Goal: Transaction & Acquisition: Download file/media

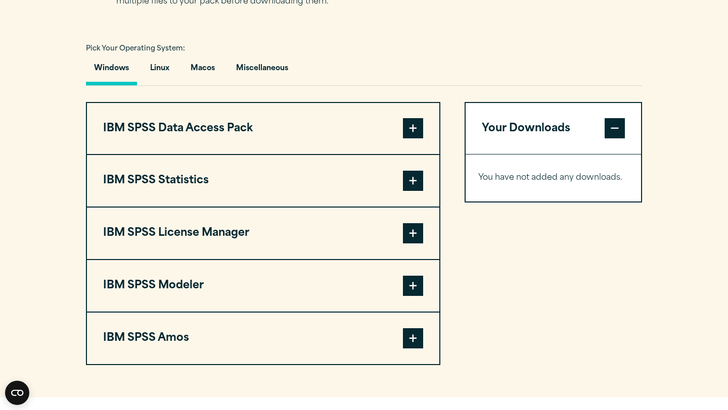
scroll to position [723, 0]
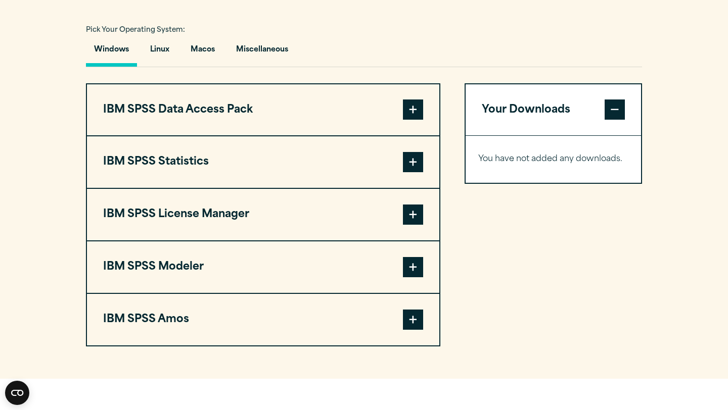
click at [411, 172] on span at bounding box center [413, 162] width 20 height 20
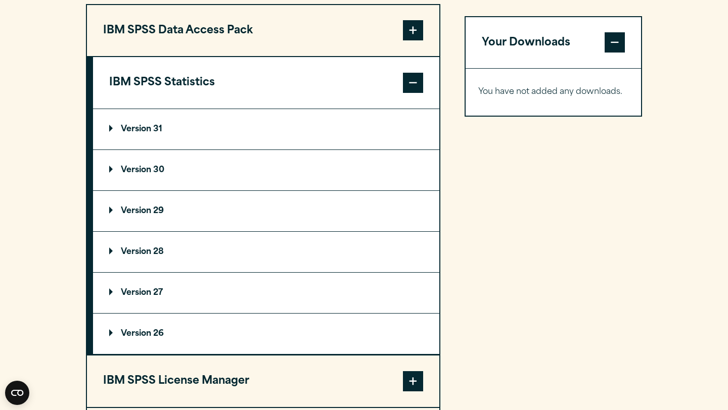
scroll to position [832, 0]
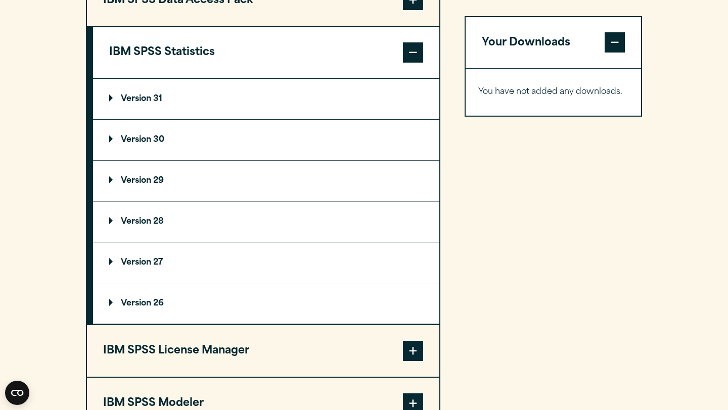
click at [375, 160] on summary "Version 30" at bounding box center [266, 140] width 346 height 40
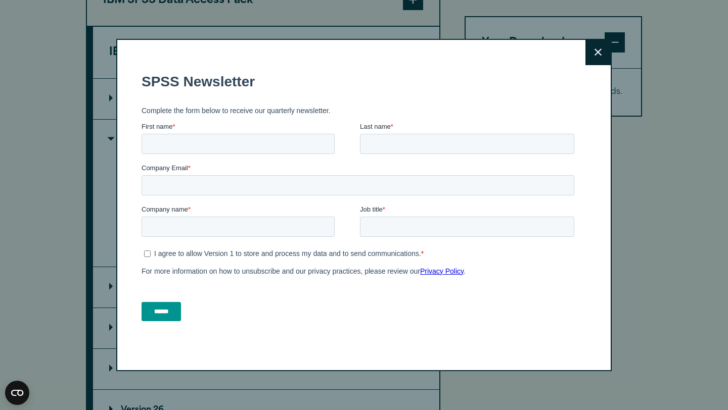
click at [596, 58] on button "Close" at bounding box center [597, 52] width 25 height 25
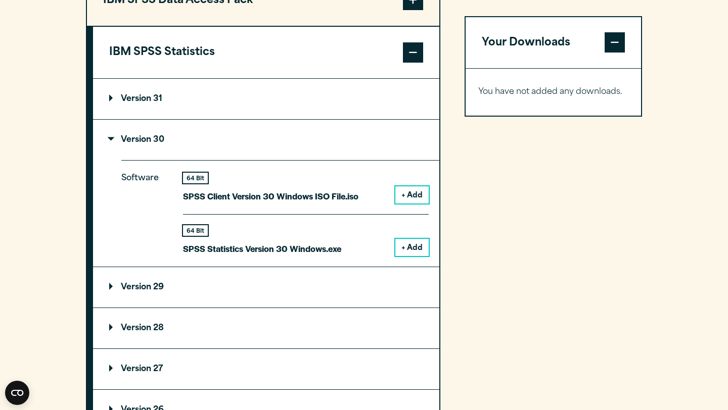
click at [419, 204] on button "+ Add" at bounding box center [411, 194] width 33 height 17
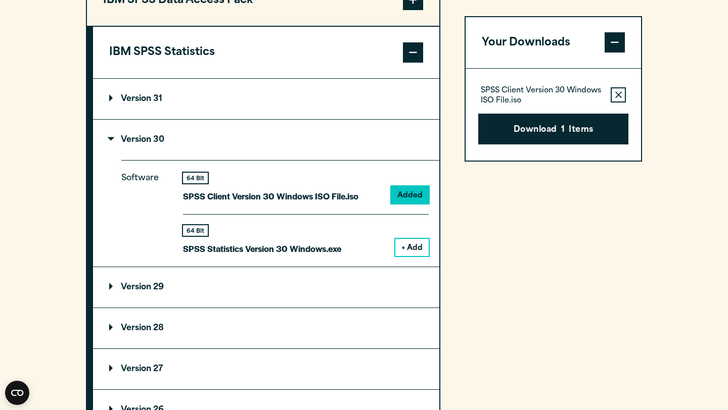
click at [416, 256] on button "+ Add" at bounding box center [411, 247] width 33 height 17
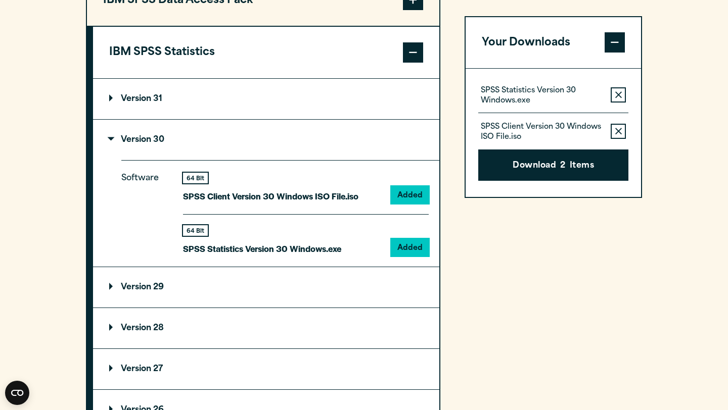
click at [424, 207] on div "64 Bit SPSS Client Version 30 Windows ISO File.iso Added" at bounding box center [306, 193] width 246 height 41
click at [618, 128] on icon "button" at bounding box center [618, 131] width 7 height 7
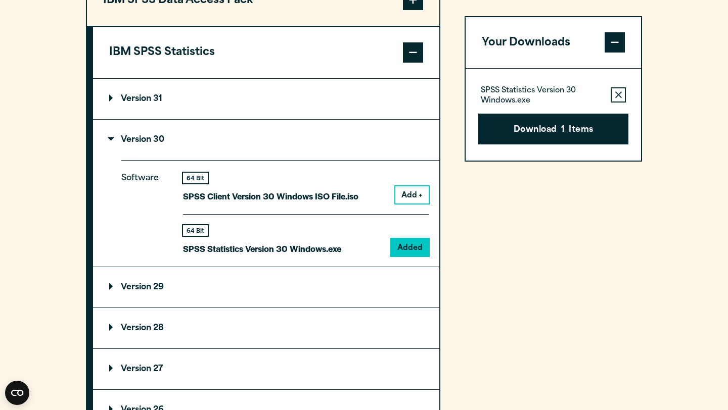
click at [566, 119] on button "Download 1 Items" at bounding box center [553, 129] width 150 height 31
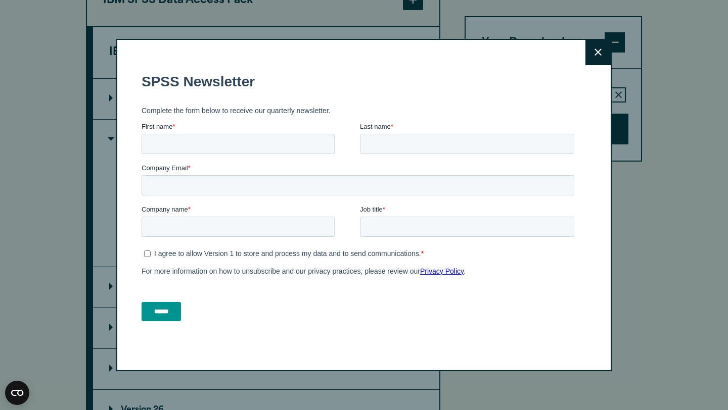
click at [601, 46] on button "Close" at bounding box center [597, 52] width 25 height 25
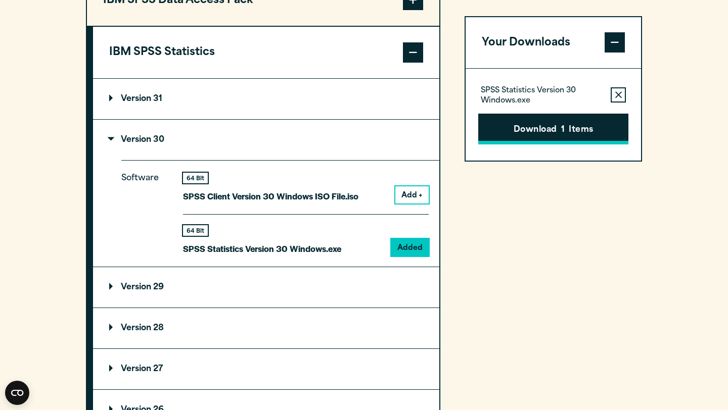
click at [542, 134] on button "Download 1 Items" at bounding box center [553, 129] width 150 height 31
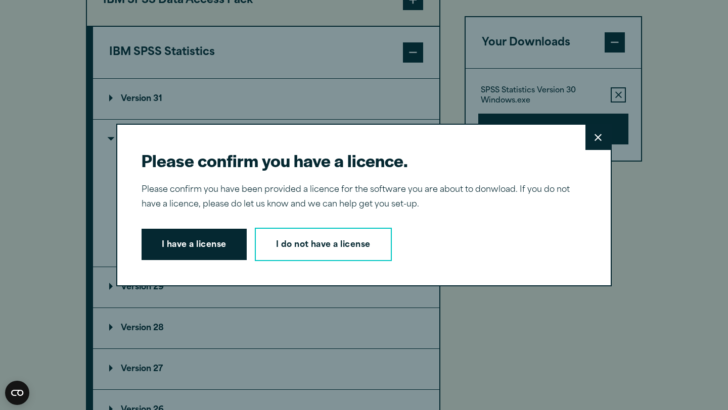
click at [212, 252] on button "I have a license" at bounding box center [193, 244] width 105 height 31
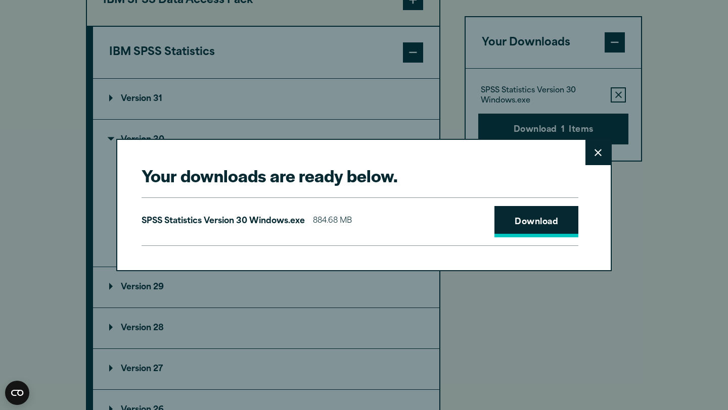
click at [554, 214] on link "Download" at bounding box center [536, 221] width 84 height 31
